Goal: Information Seeking & Learning: Find specific fact

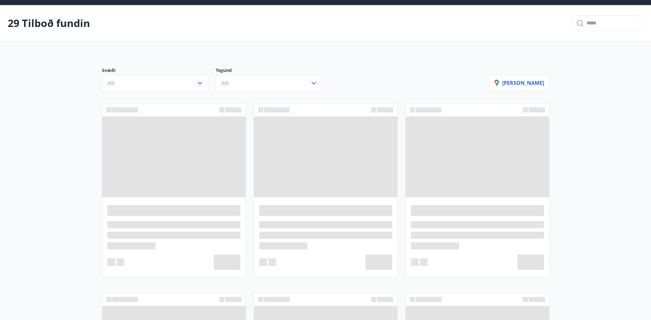
scroll to position [32, 0]
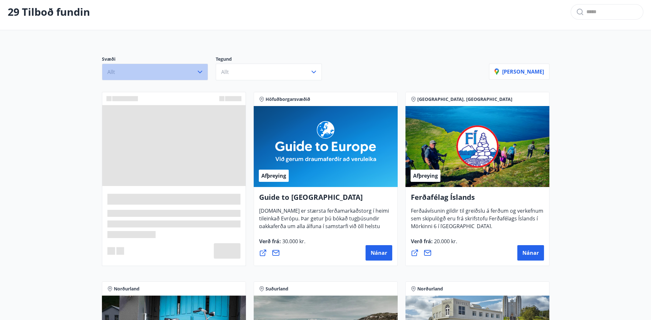
click at [201, 73] on icon "button" at bounding box center [200, 72] width 8 height 8
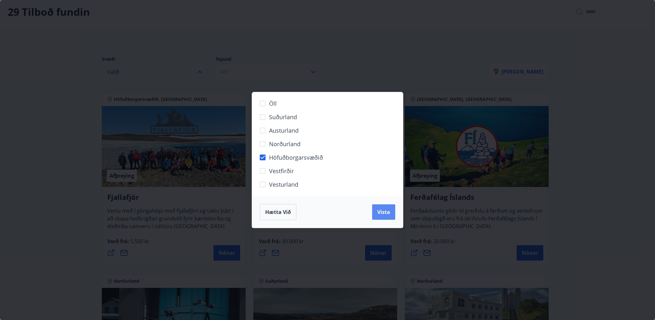
click at [375, 219] on button "Vista" at bounding box center [383, 211] width 23 height 15
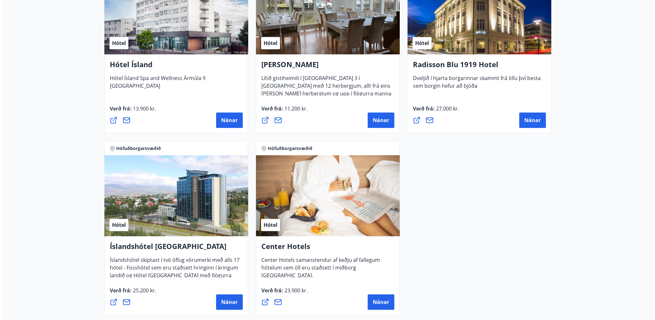
scroll to position [571, 0]
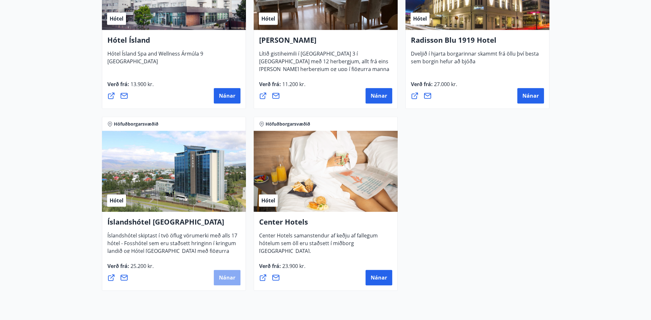
click at [229, 276] on button "Nánar" at bounding box center [227, 277] width 27 height 15
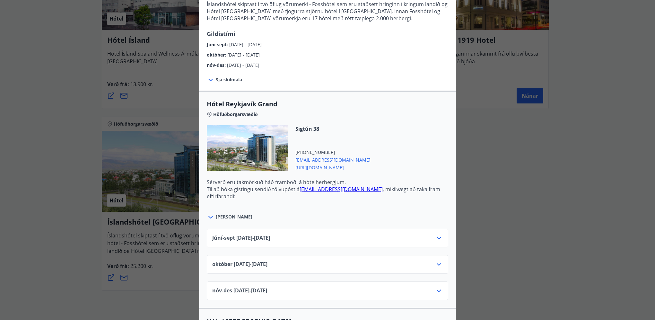
scroll to position [161, 0]
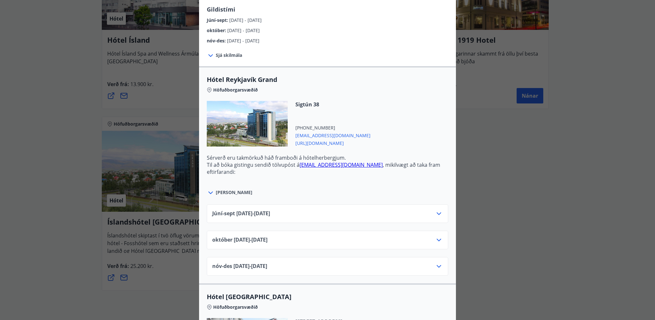
click at [439, 244] on icon at bounding box center [439, 240] width 8 height 8
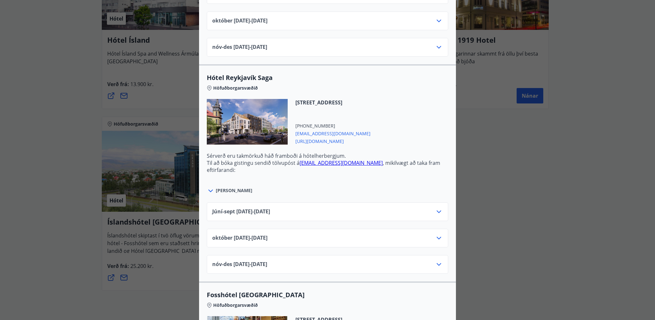
scroll to position [739, 0]
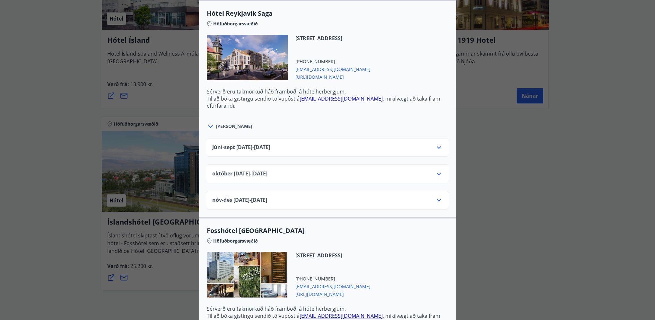
click at [435, 178] on icon at bounding box center [439, 174] width 8 height 8
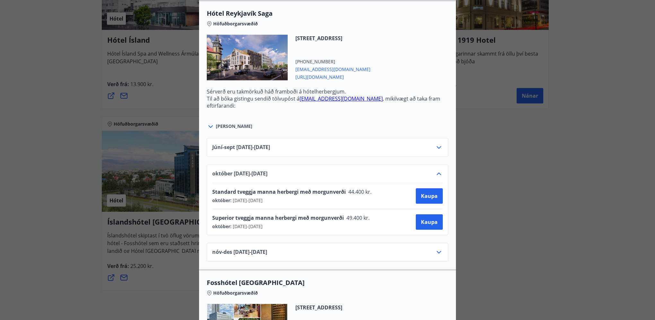
click at [435, 178] on icon at bounding box center [439, 174] width 8 height 8
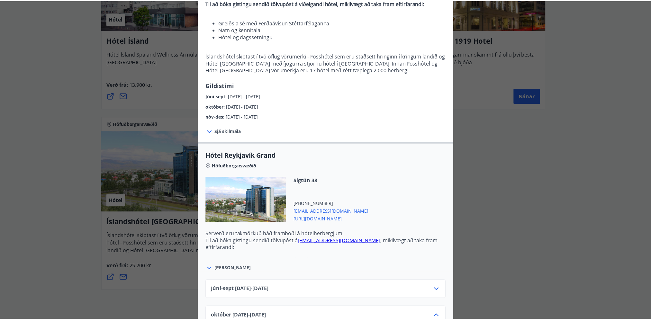
scroll to position [0, 0]
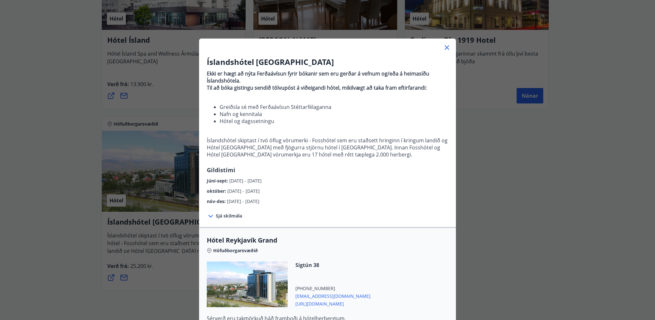
click at [443, 51] on icon at bounding box center [447, 48] width 8 height 8
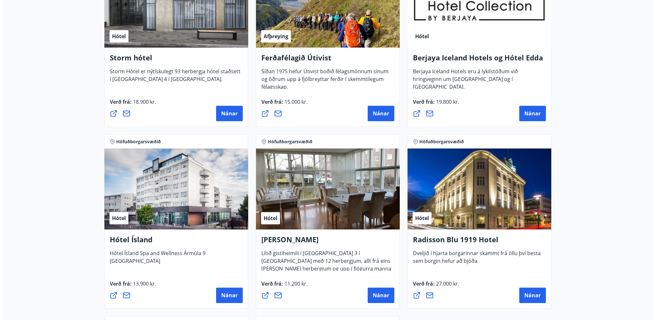
scroll to position [314, 0]
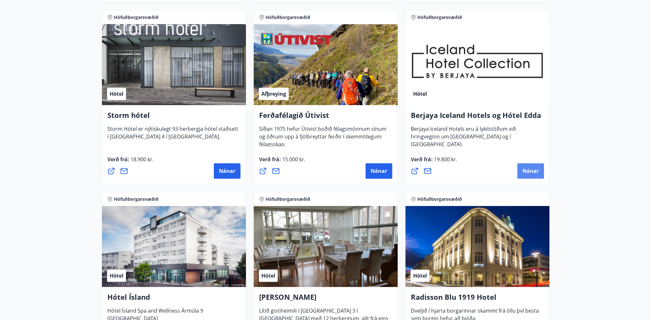
click at [536, 170] on span "Nánar" at bounding box center [530, 170] width 16 height 7
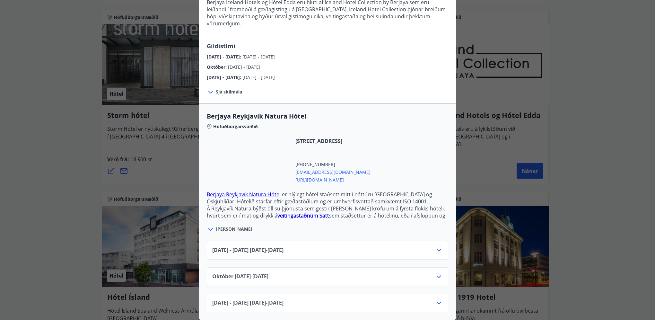
scroll to position [82, 0]
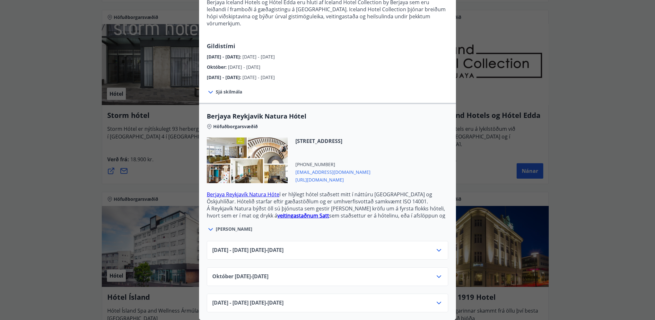
click at [440, 275] on icon at bounding box center [439, 277] width 8 height 8
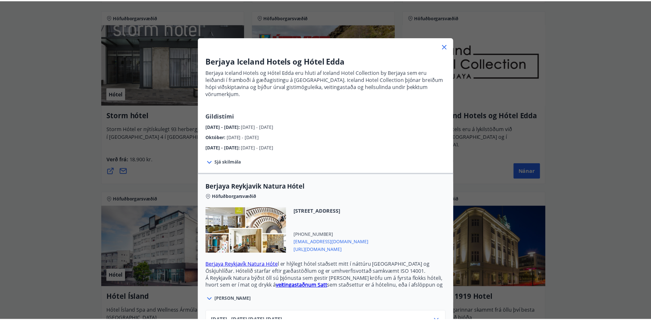
scroll to position [0, 0]
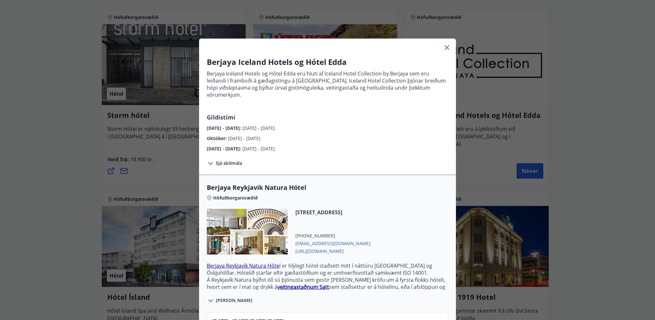
click at [443, 51] on icon at bounding box center [447, 48] width 8 height 8
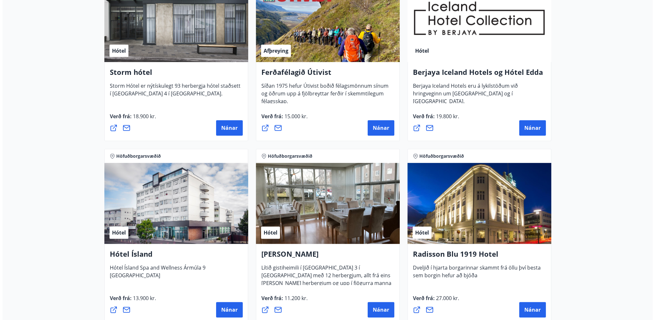
scroll to position [378, 0]
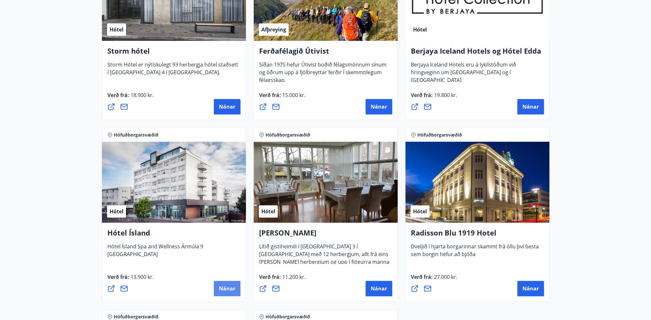
click at [226, 291] on span "Nánar" at bounding box center [227, 288] width 16 height 7
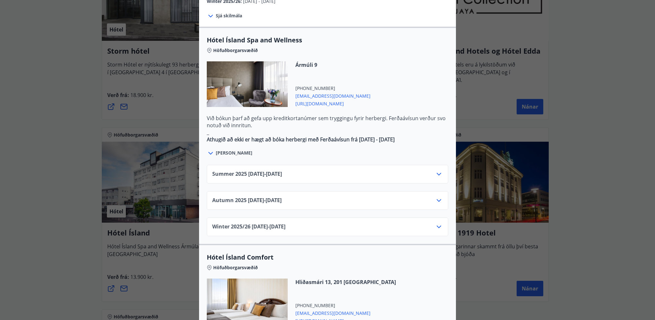
scroll to position [353, 0]
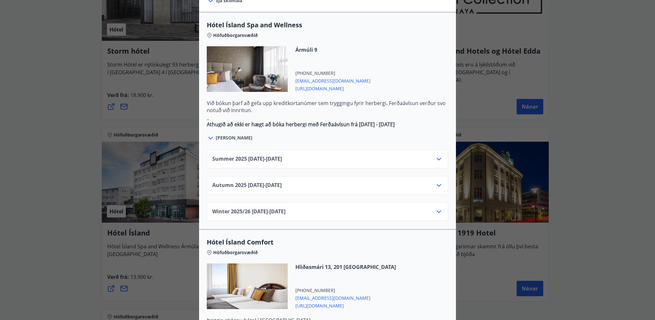
click at [438, 182] on icon at bounding box center [439, 186] width 8 height 8
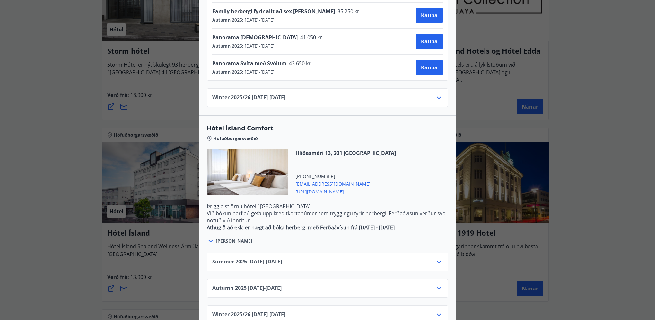
scroll to position [608, 0]
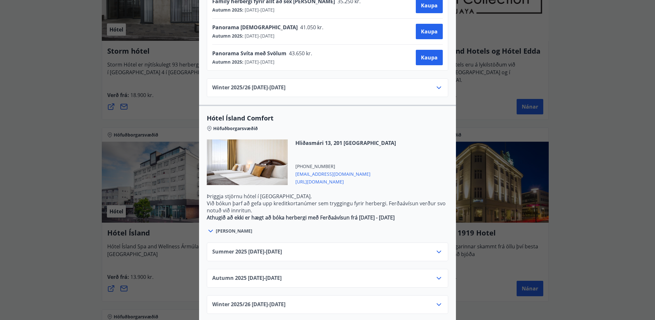
click at [436, 274] on icon at bounding box center [439, 278] width 8 height 8
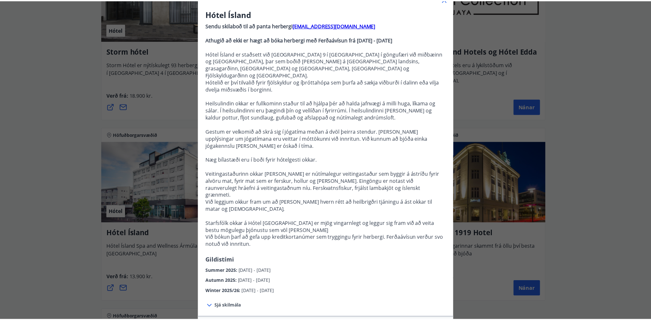
scroll to position [0, 0]
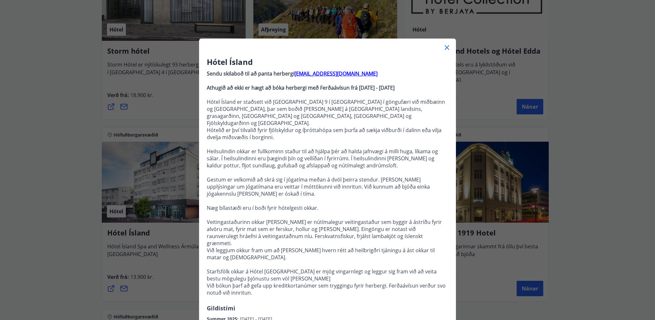
click at [447, 48] on icon at bounding box center [447, 47] width 1 height 1
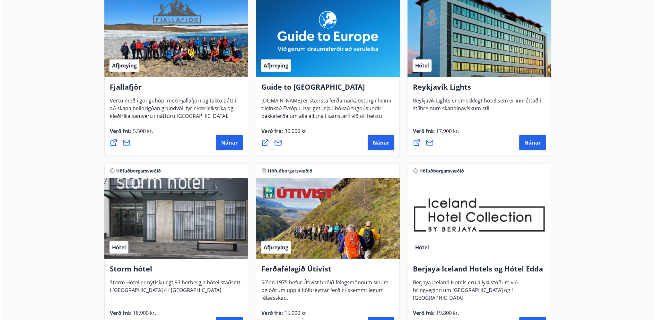
scroll to position [89, 0]
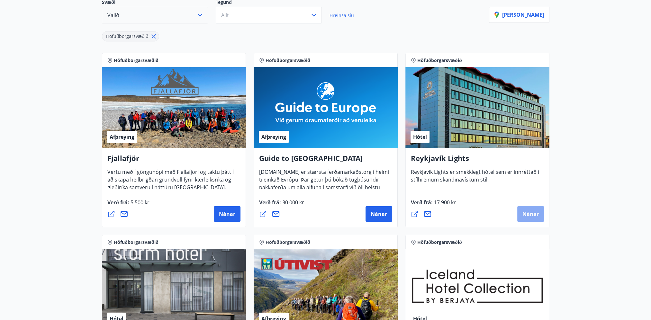
click at [527, 218] on span "Nánar" at bounding box center [530, 213] width 16 height 7
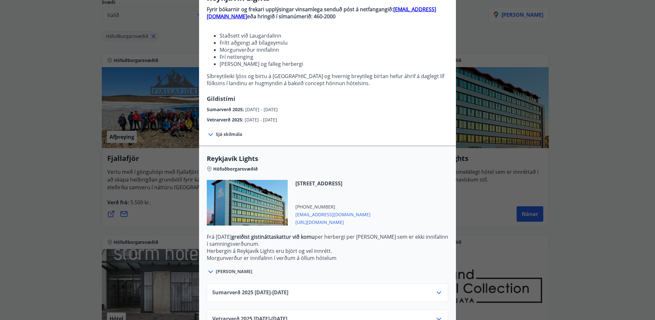
scroll to position [95, 0]
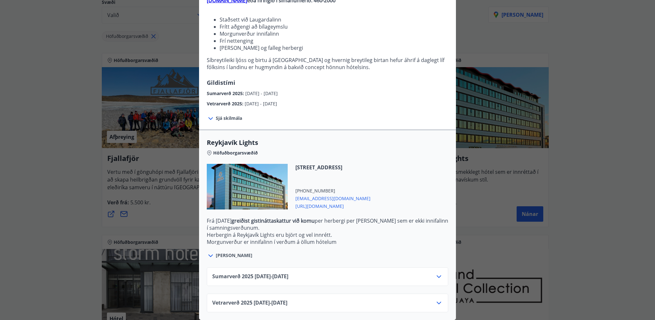
click at [440, 302] on icon at bounding box center [439, 303] width 4 height 3
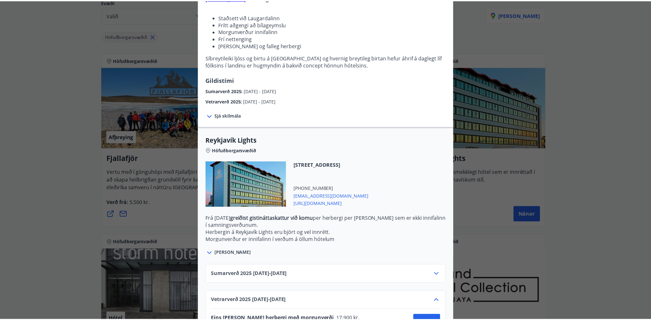
scroll to position [19, 0]
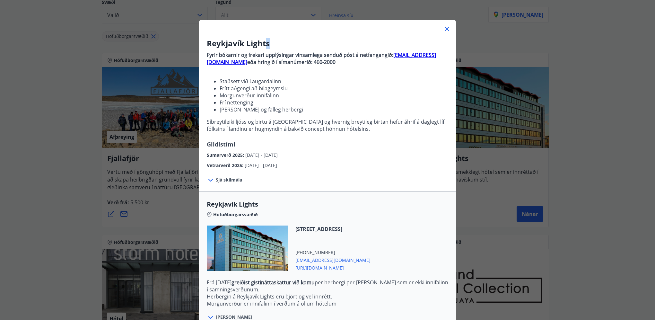
drag, startPoint x: 271, startPoint y: 48, endPoint x: 264, endPoint y: 46, distance: 7.2
click at [264, 46] on h3 "Reykjavík Lights" at bounding box center [328, 43] width 242 height 11
drag, startPoint x: 264, startPoint y: 46, endPoint x: 300, endPoint y: 44, distance: 36.1
click at [300, 44] on h3 "Reykjavík Lights" at bounding box center [328, 43] width 242 height 11
drag, startPoint x: 204, startPoint y: 42, endPoint x: 269, endPoint y: 44, distance: 64.9
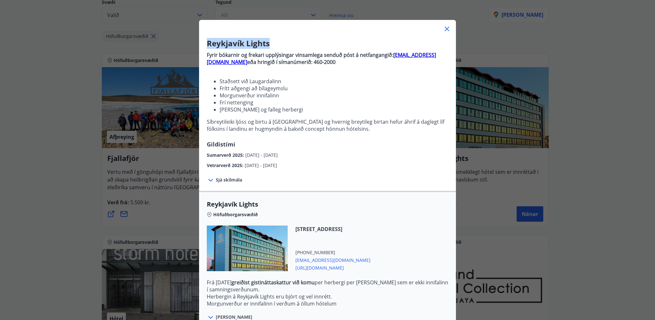
click at [269, 44] on h3 "Reykjavík Lights" at bounding box center [328, 43] width 242 height 11
drag, startPoint x: 204, startPoint y: 212, endPoint x: 383, endPoint y: 248, distance: 182.0
click at [383, 248] on div "Reykjavík Lights Höfuðborgarsvæðið [STREET_ADDRESS] [PHONE_NUMBER] [EMAIL_ADDRE…" at bounding box center [327, 260] width 257 height 121
copy div "Reykjavík Lights Höfuðborgarsvæðið [STREET_ADDRESS]"
click at [443, 32] on icon at bounding box center [447, 29] width 8 height 8
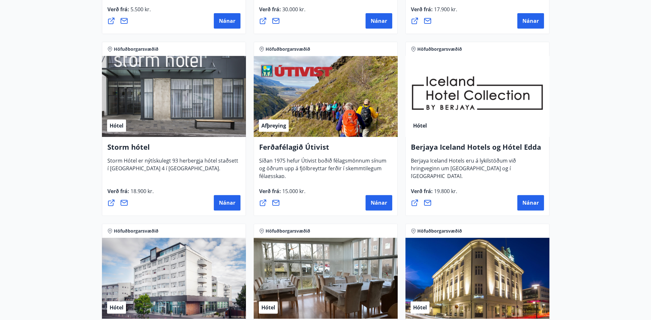
scroll to position [353, 0]
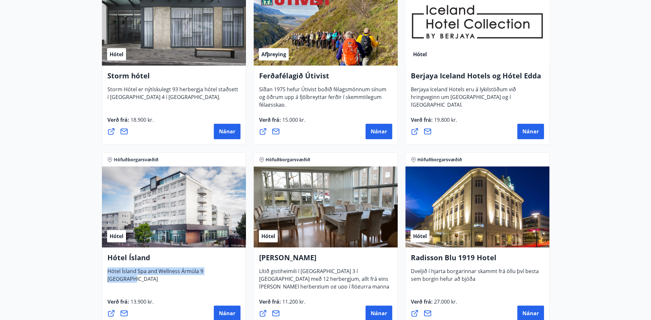
drag, startPoint x: 108, startPoint y: 276, endPoint x: 225, endPoint y: 273, distance: 117.0
click at [225, 273] on div "Hótel Ísland Hótel Ísland Spa and Wellness Ármúla 9 [GEOGRAPHIC_DATA]" at bounding box center [173, 268] width 133 height 30
copy span "Hótel Ísland Spa and Wellness Ármúla 9 [GEOGRAPHIC_DATA]"
